Goal: Task Accomplishment & Management: Use online tool/utility

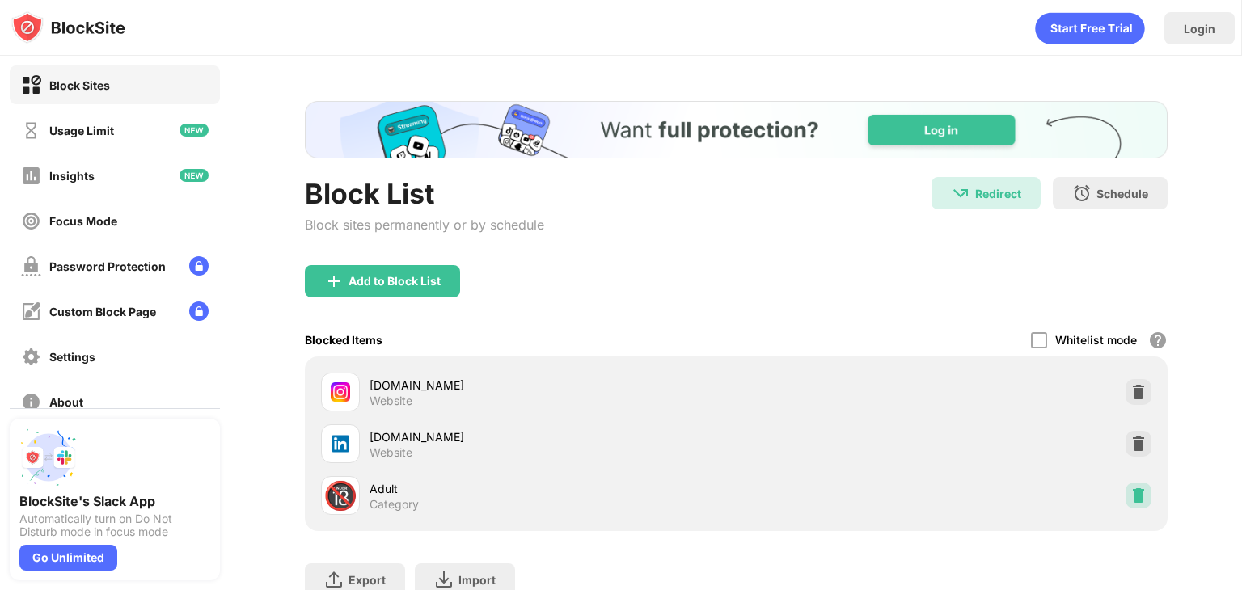
click at [1131, 492] on img at bounding box center [1139, 496] width 16 height 16
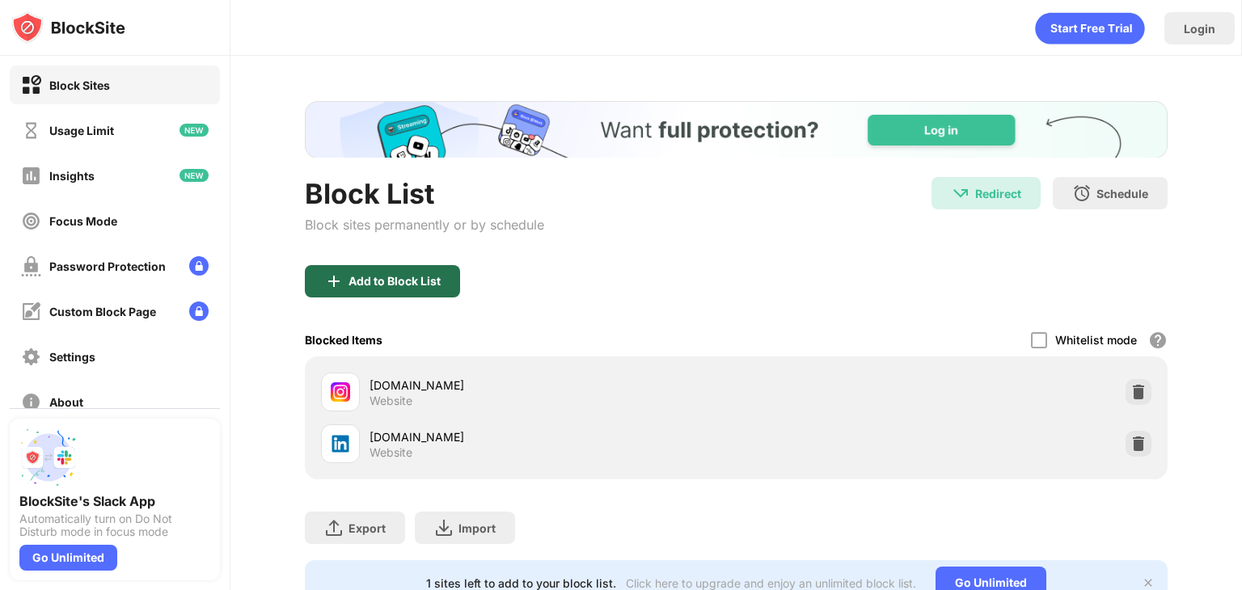
click at [367, 281] on div "Add to Block List" at bounding box center [395, 281] width 92 height 13
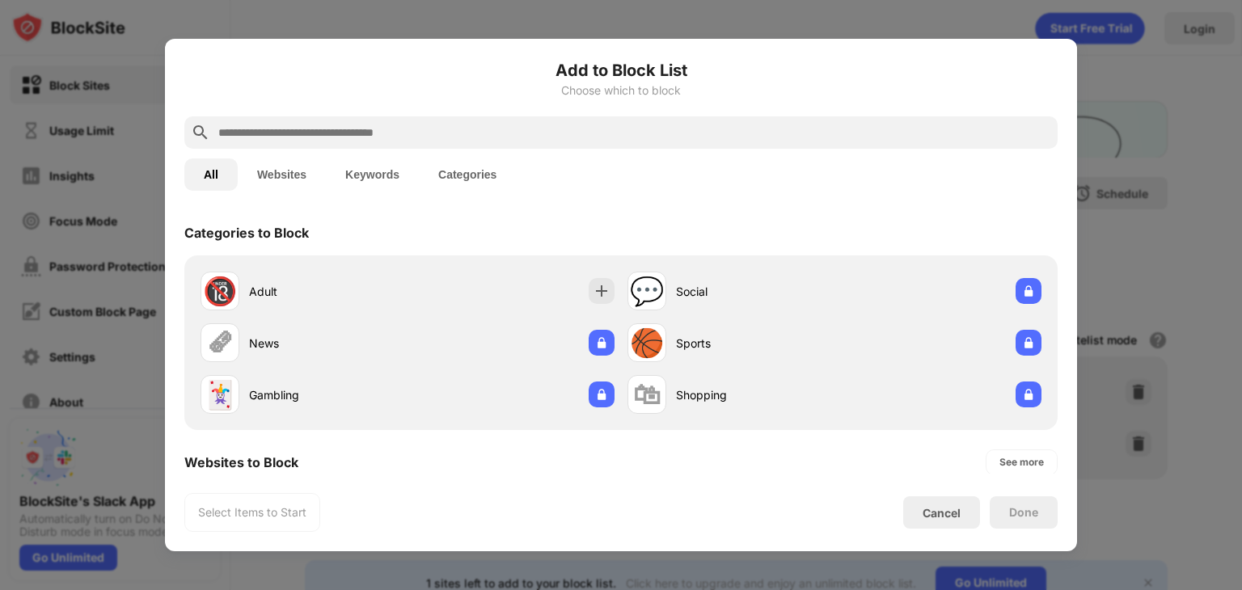
click at [521, 140] on input "text" at bounding box center [634, 132] width 835 height 19
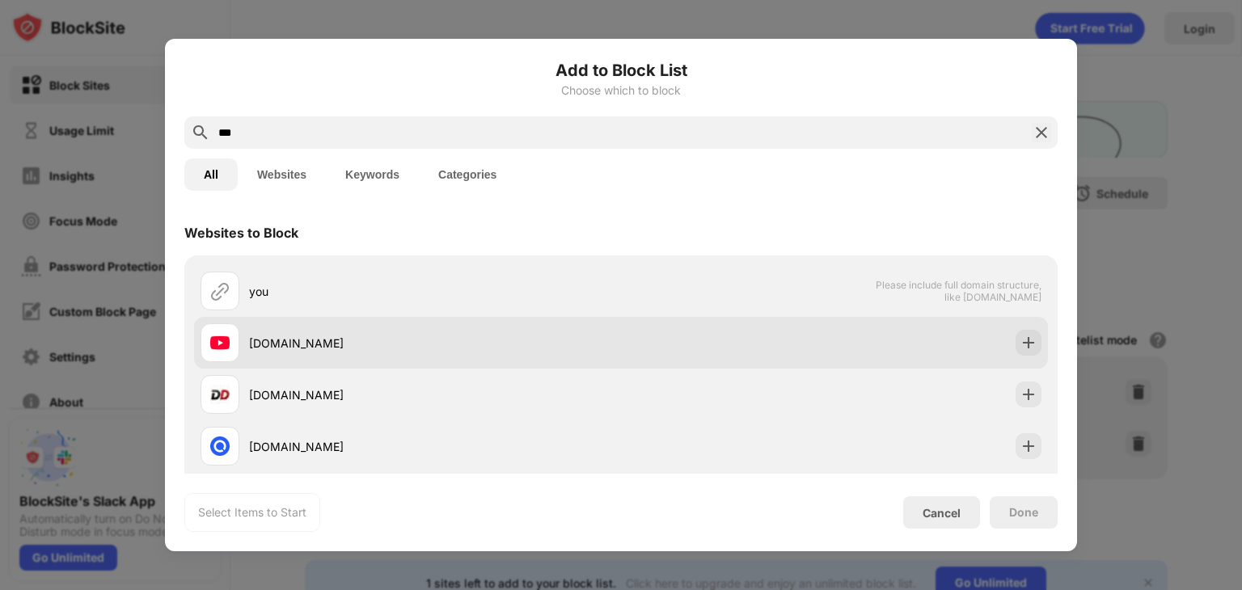
type input "***"
click at [340, 342] on div "[DOMAIN_NAME]" at bounding box center [435, 343] width 372 height 17
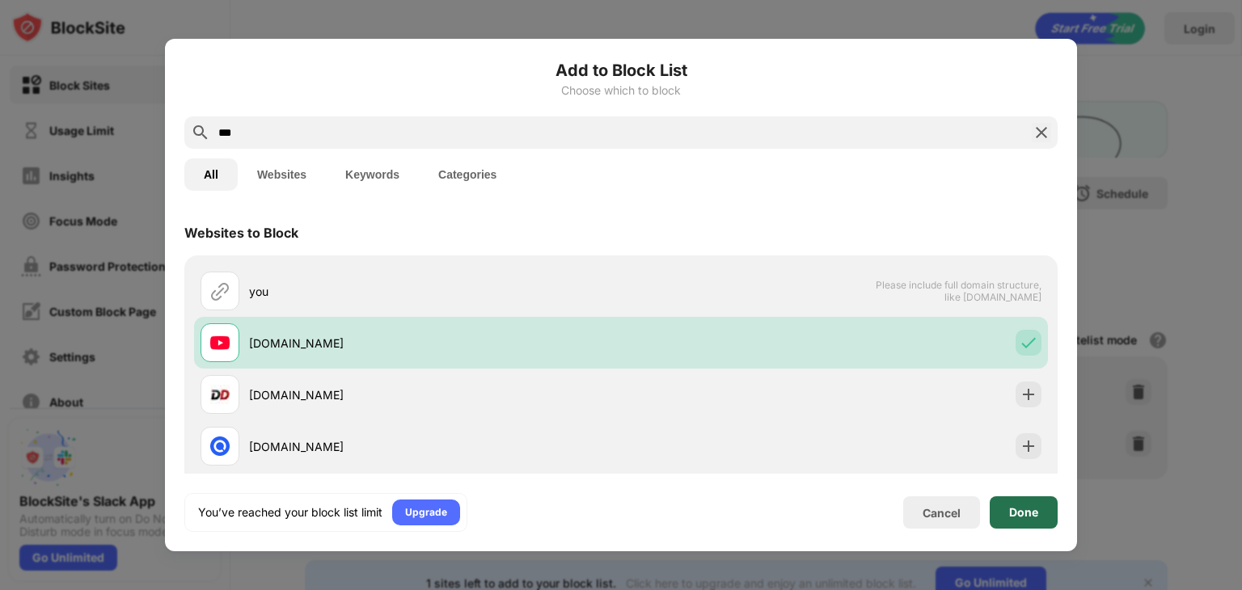
click at [1003, 507] on div "Done" at bounding box center [1024, 513] width 68 height 32
